Goal: Information Seeking & Learning: Learn about a topic

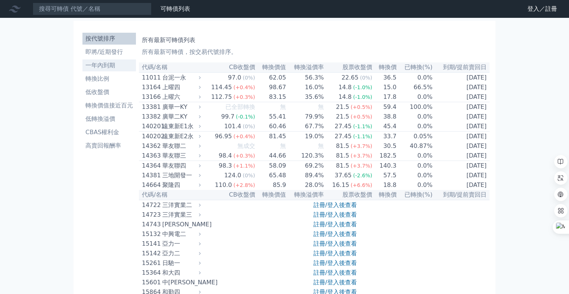
click at [99, 65] on li "一年內到期" at bounding box center [108, 65] width 53 height 9
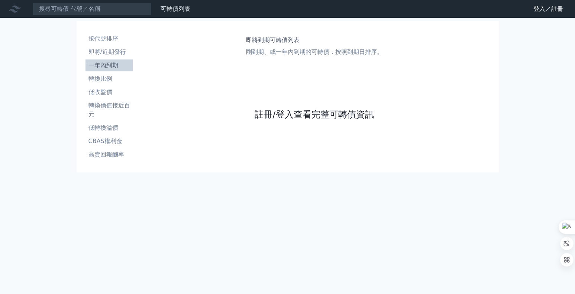
click at [272, 111] on link "註冊/登入查看完整可轉債資訊" at bounding box center [313, 114] width 119 height 12
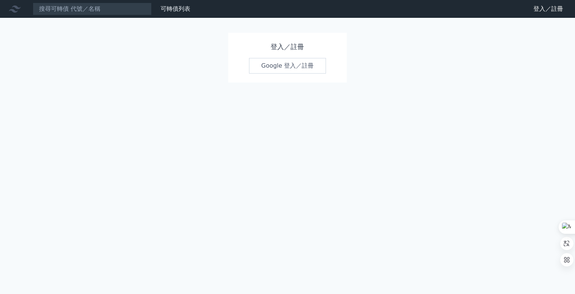
click at [302, 65] on link "Google 登入／註冊" at bounding box center [287, 66] width 77 height 16
click at [290, 66] on link "Google 登入／註冊" at bounding box center [287, 66] width 77 height 16
click at [281, 46] on h1 "登入／註冊" at bounding box center [287, 47] width 77 height 10
click at [280, 66] on link "Google 登入／註冊" at bounding box center [287, 66] width 77 height 16
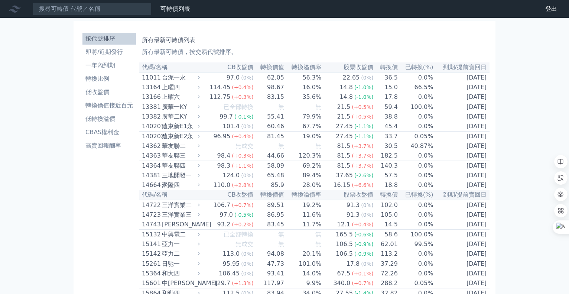
click at [182, 69] on th "代碼/名稱" at bounding box center [170, 67] width 63 height 10
click at [107, 64] on li "一年內到期" at bounding box center [108, 65] width 53 height 9
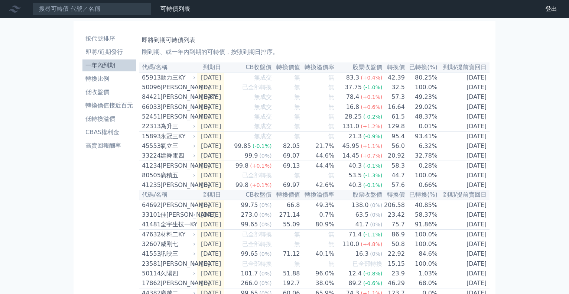
click at [175, 67] on th "代碼/名稱" at bounding box center [168, 67] width 58 height 10
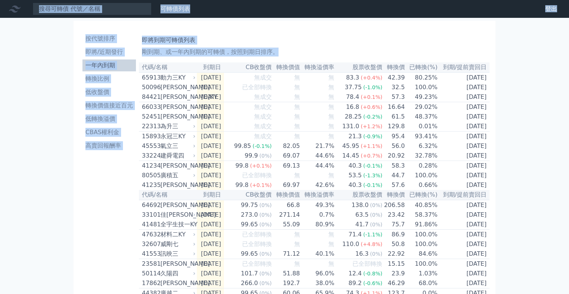
copy div "可轉債列表 財務數據 可轉債列表 財務數據 登出 登出 按代號排序 即將/近期發行 一年內到期 轉換比例 低收盤價 轉換價值接近百元 低轉換溢價 CBAS權利…"
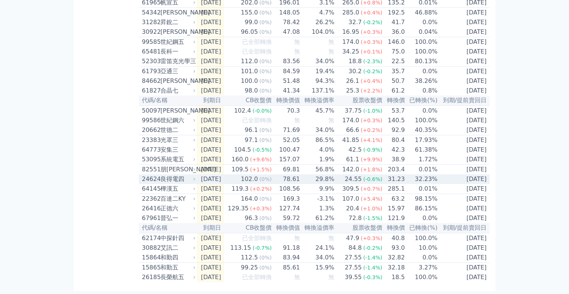
scroll to position [1078, 0]
